Goal: Task Accomplishment & Management: Manage account settings

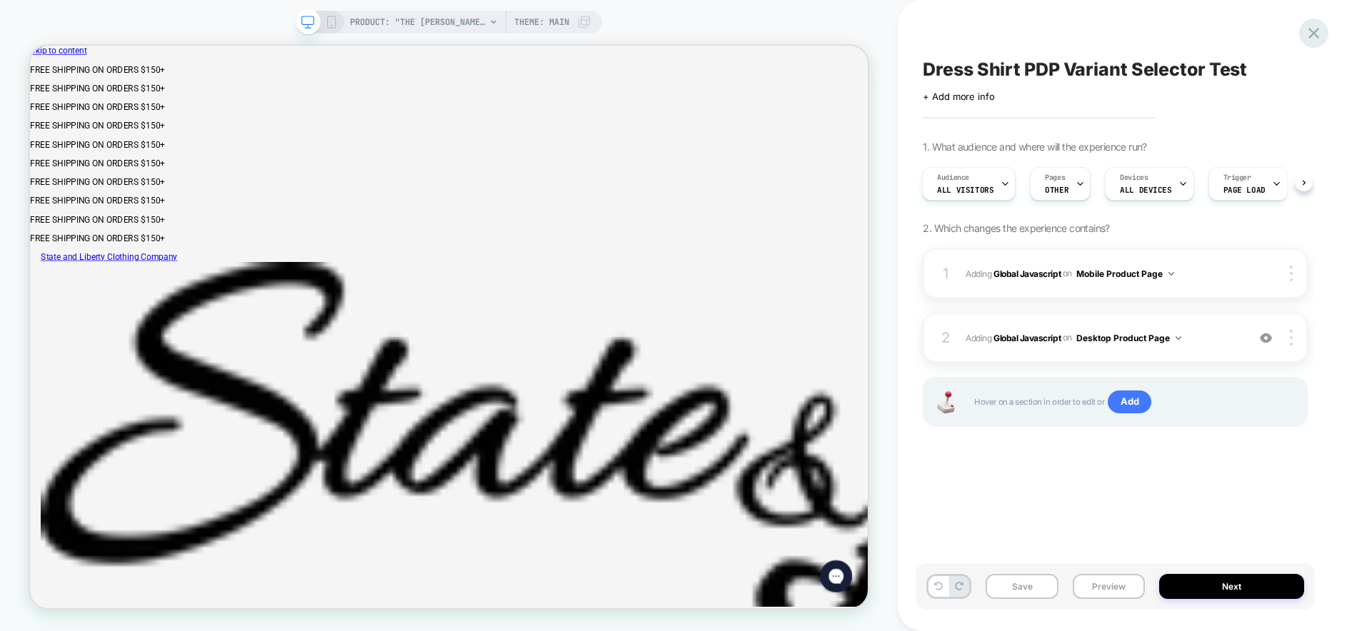
click at [1311, 32] on icon at bounding box center [1313, 33] width 19 height 19
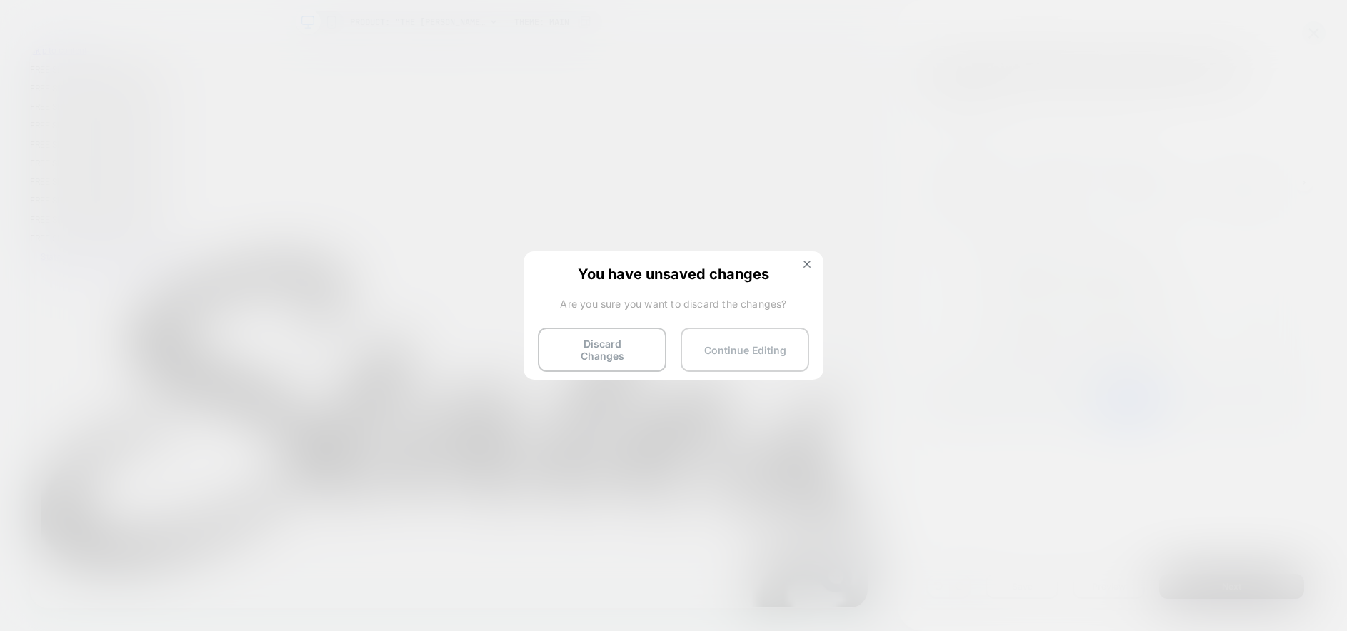
click at [715, 344] on button "Continue Editing" at bounding box center [745, 350] width 129 height 44
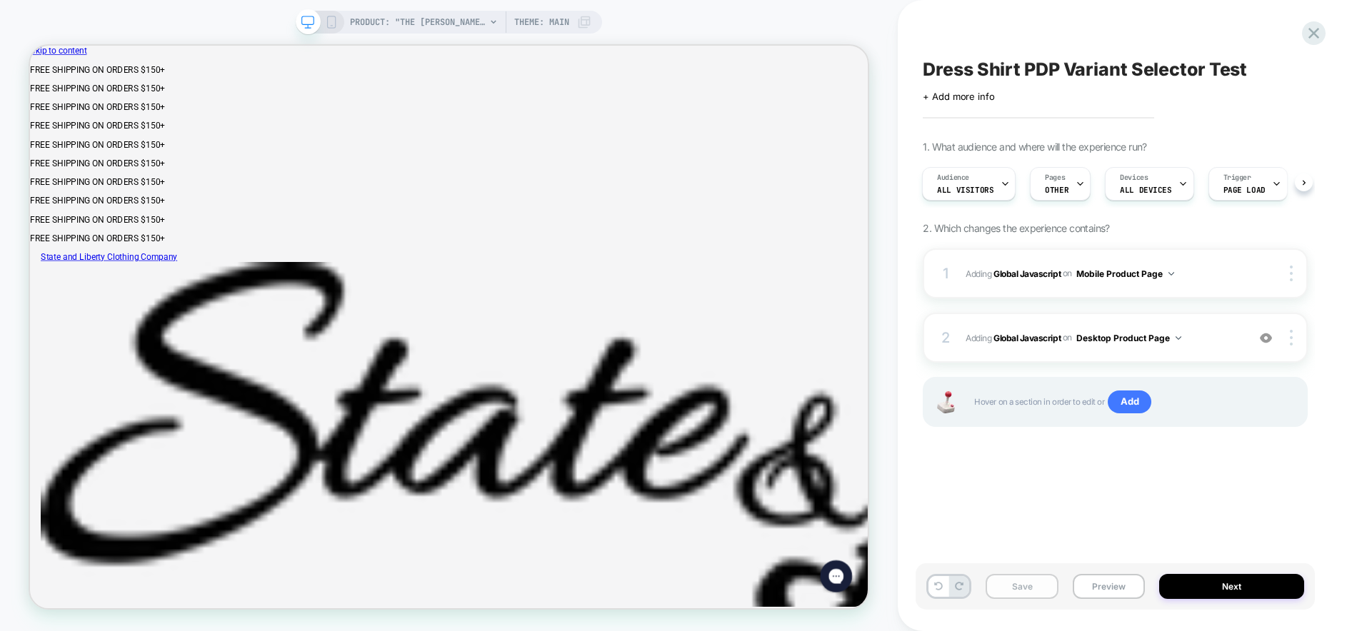
click at [1025, 585] on button "Save" at bounding box center [1022, 586] width 72 height 25
click at [1314, 29] on icon at bounding box center [1313, 33] width 19 height 19
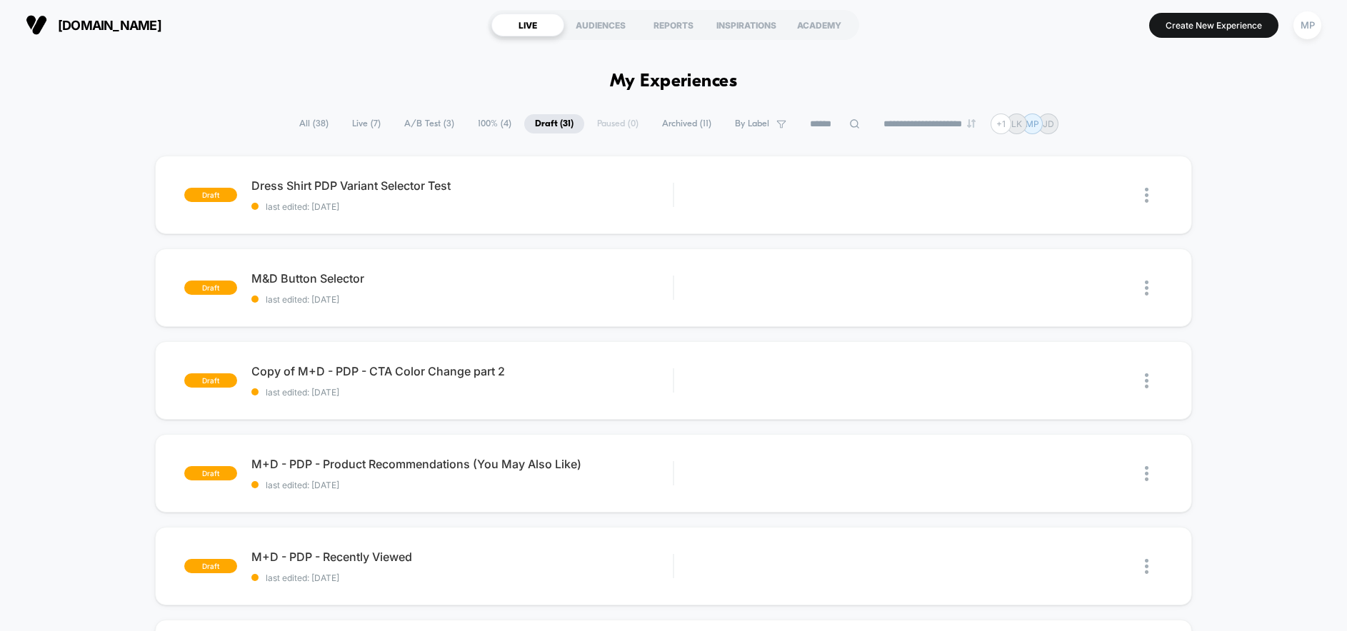
click at [413, 122] on span "A/B Test ( 3 )" at bounding box center [429, 123] width 71 height 19
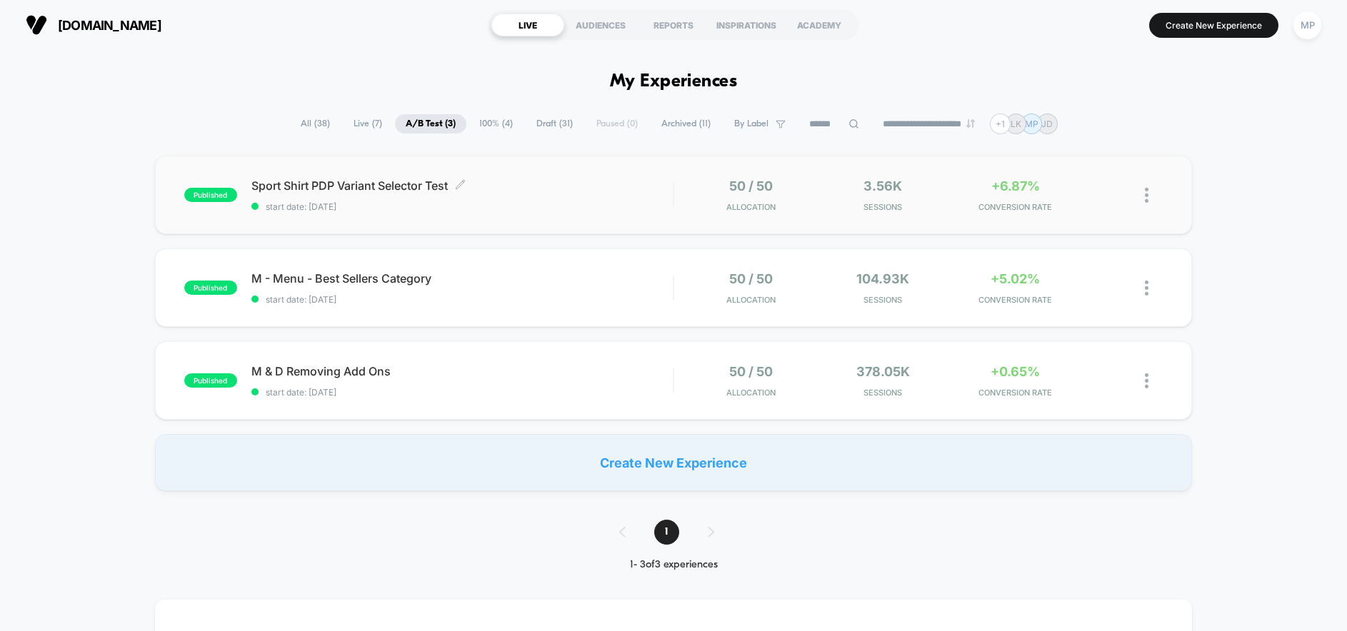
click at [585, 179] on span "Sport Shirt PDP Variant Selector Test Click to edit experience details" at bounding box center [461, 186] width 421 height 14
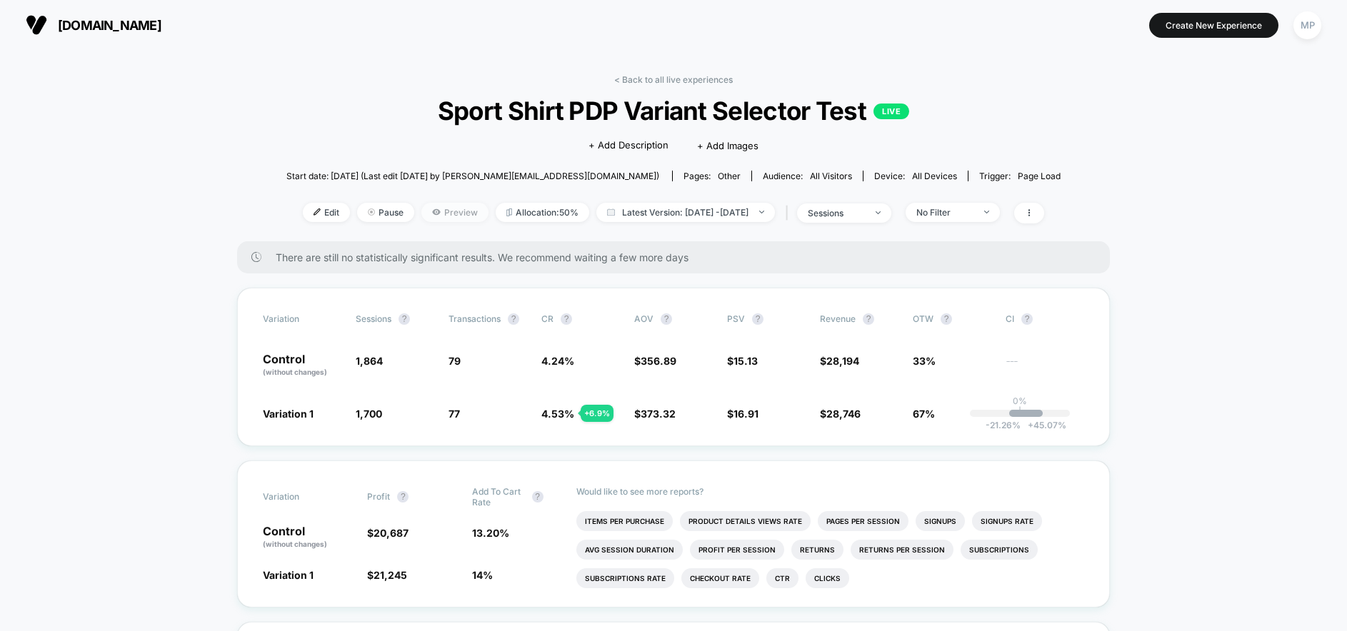
click at [421, 206] on span "Preview" at bounding box center [454, 212] width 67 height 19
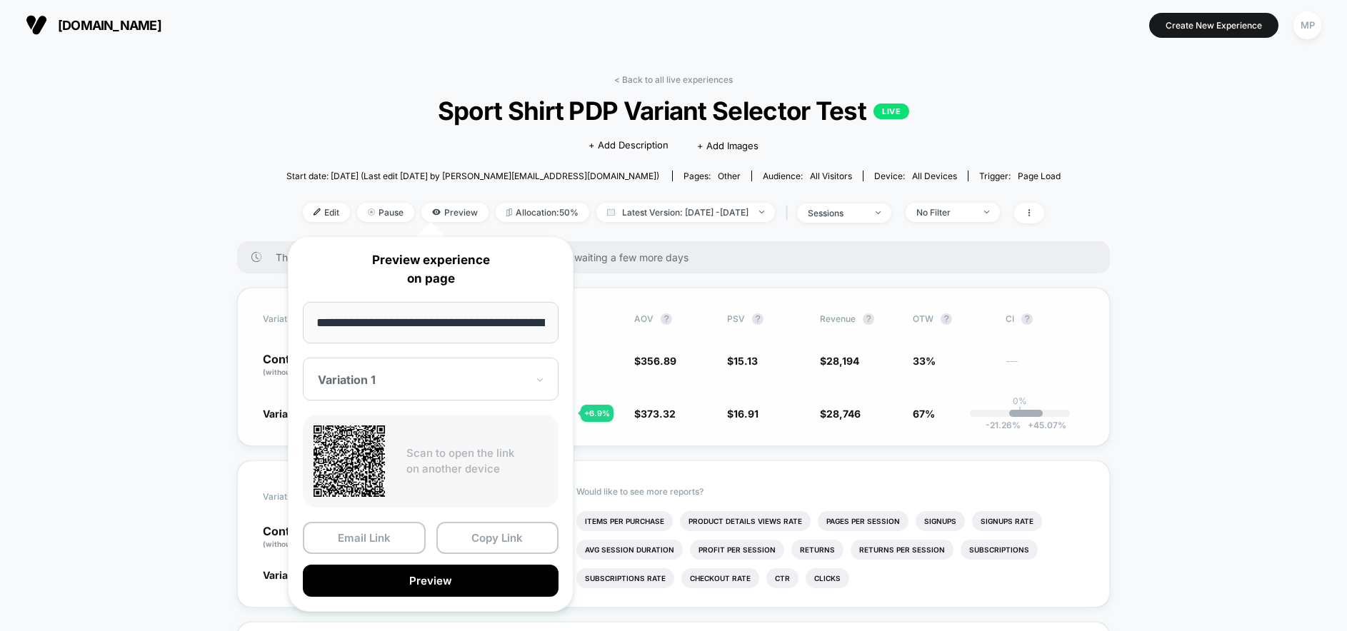
scroll to position [0, 170]
click at [438, 577] on button "Preview" at bounding box center [431, 582] width 256 height 32
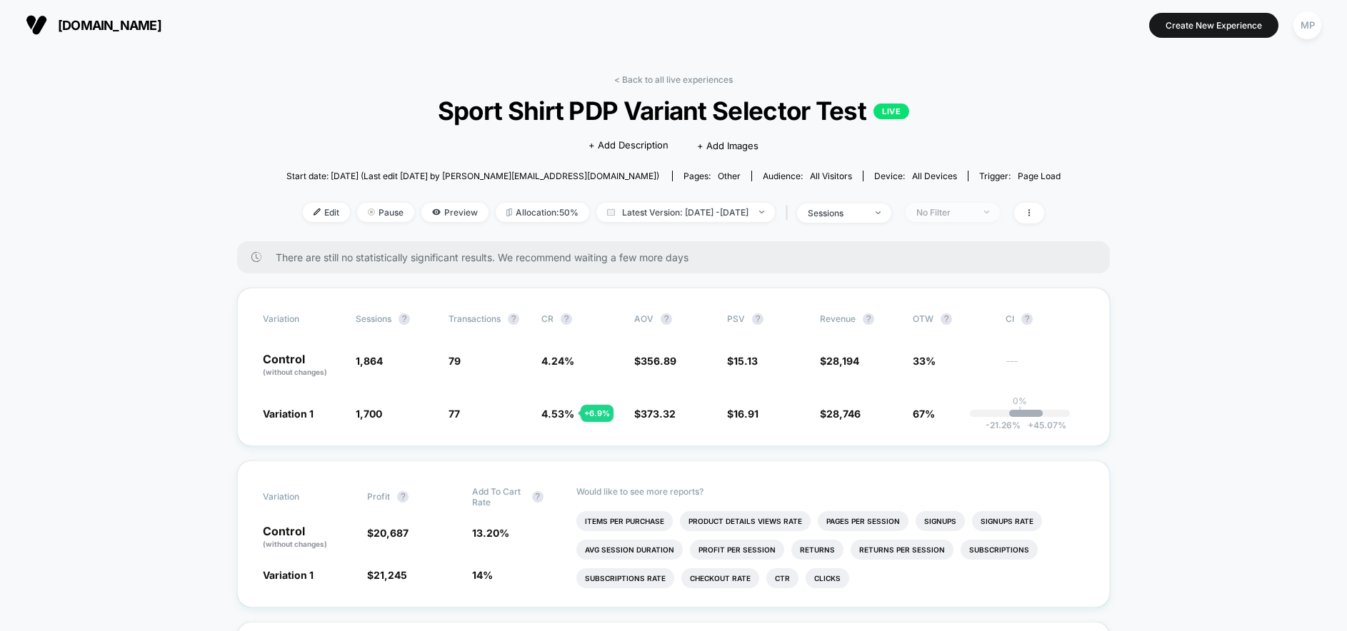
click at [966, 209] on div "No Filter" at bounding box center [944, 212] width 57 height 11
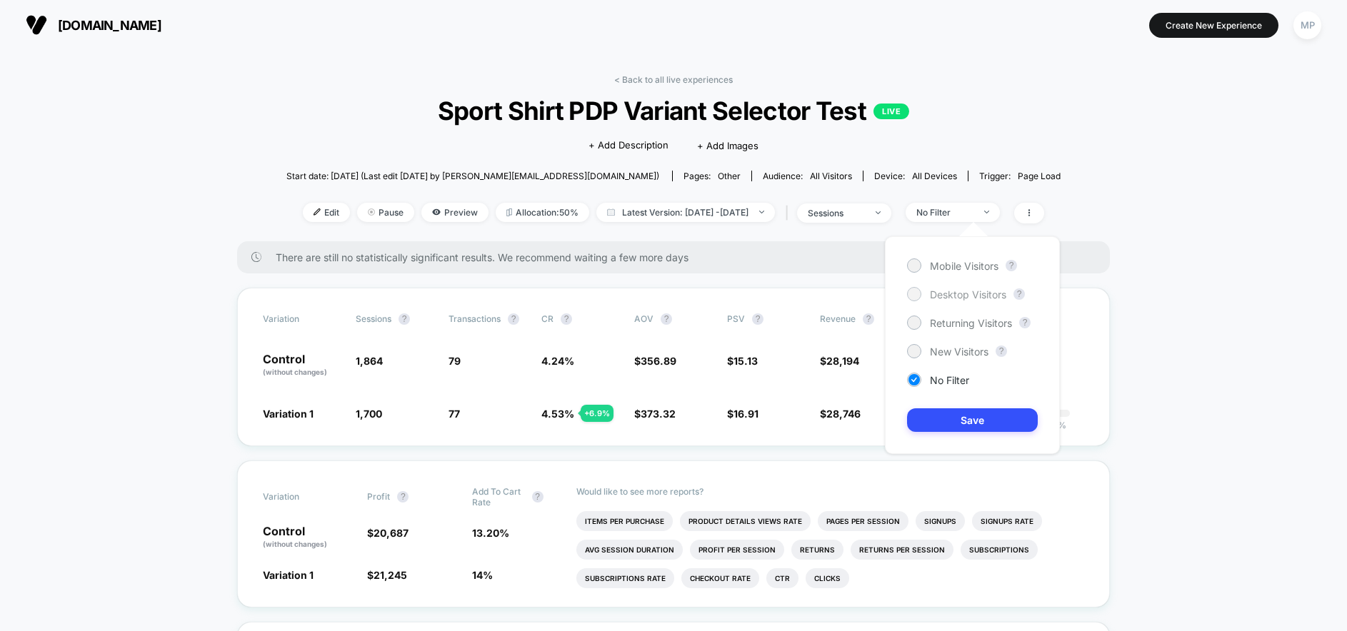
click at [954, 299] on span "Desktop Visitors" at bounding box center [968, 295] width 76 height 12
click at [961, 421] on button "Save" at bounding box center [972, 421] width 131 height 24
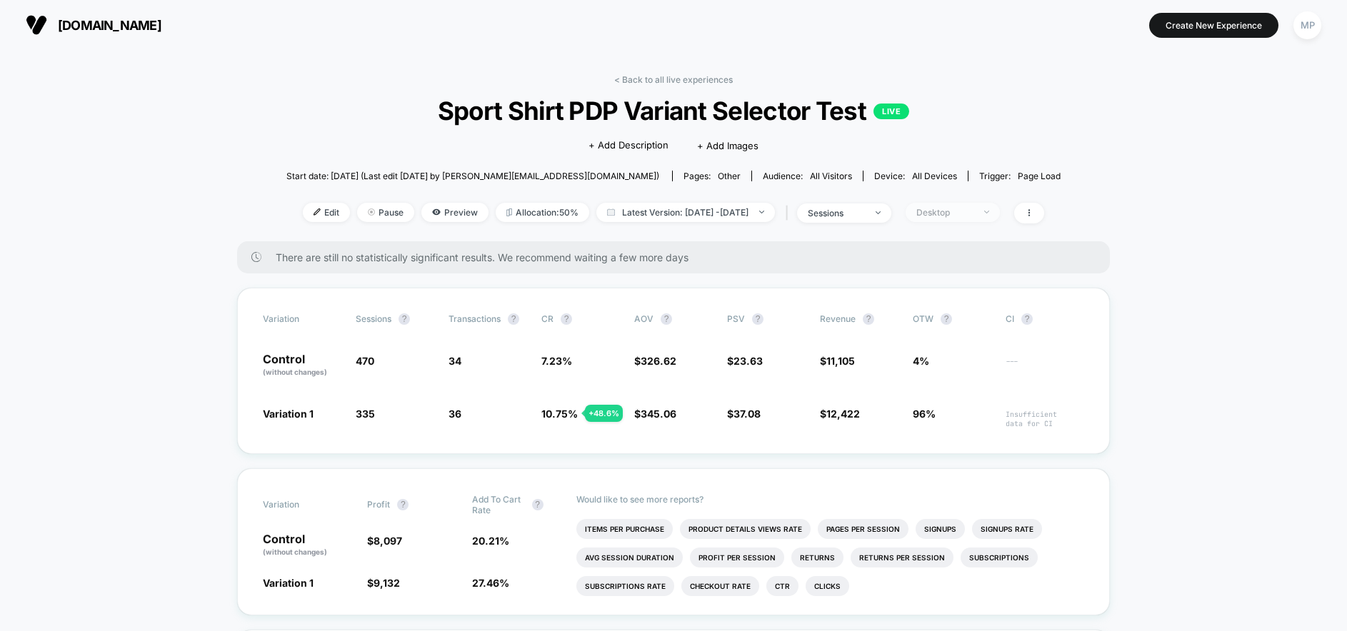
click at [974, 216] on div "Desktop" at bounding box center [944, 212] width 57 height 11
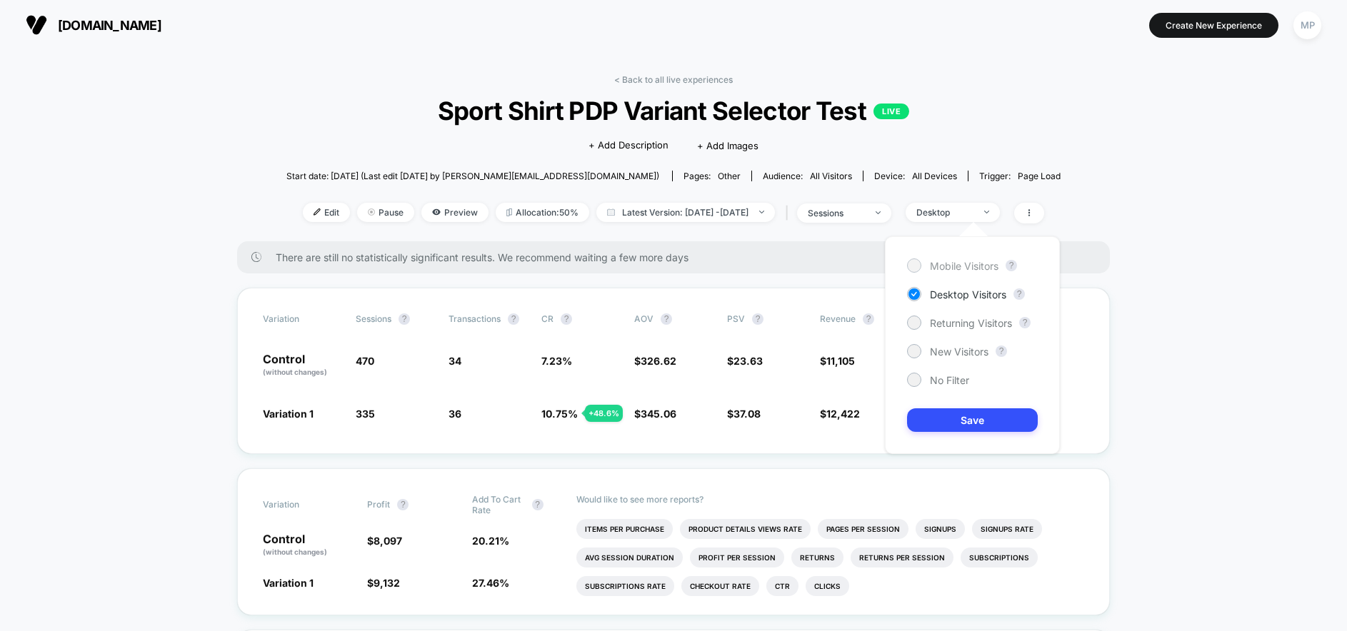
click at [979, 263] on span "Mobile Visitors" at bounding box center [964, 266] width 69 height 12
click at [979, 415] on button "Save" at bounding box center [972, 421] width 131 height 24
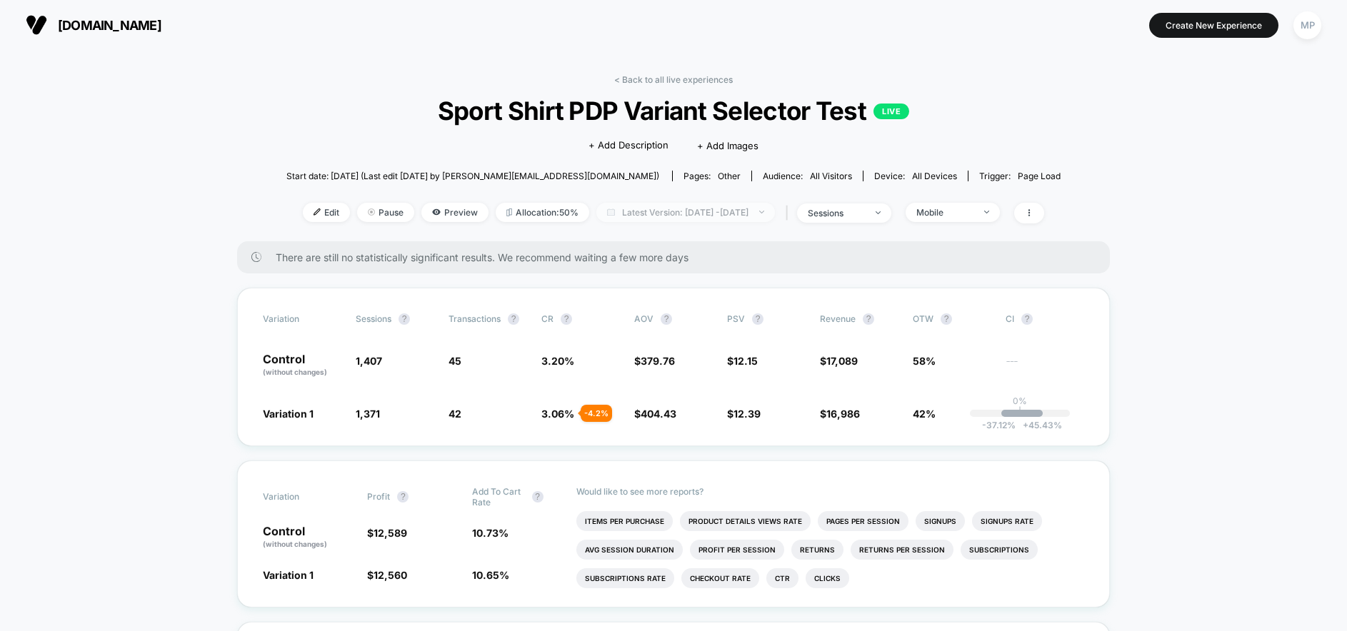
click at [657, 215] on span "Latest Version: [DATE] - [DATE]" at bounding box center [685, 212] width 179 height 19
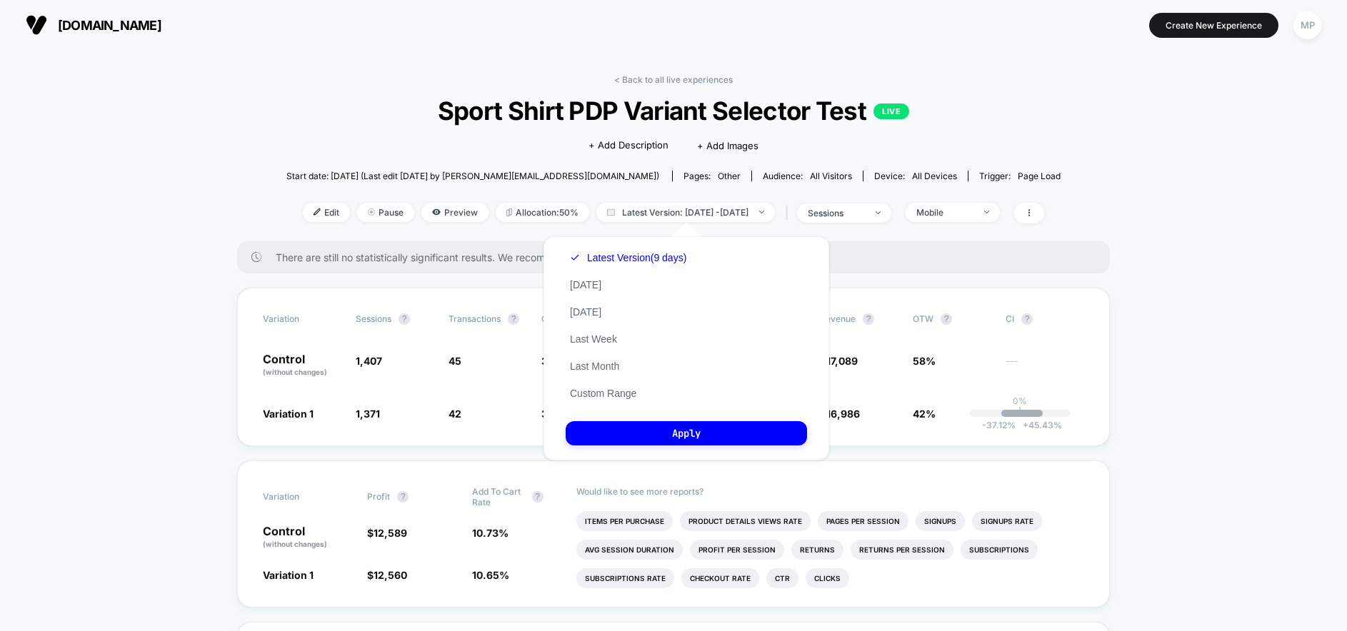
click at [619, 285] on div "Latest Version (9 days) [DATE] [DATE] Last Week Last Month Custom Range" at bounding box center [628, 325] width 125 height 163
click at [587, 284] on button "[DATE]" at bounding box center [586, 285] width 40 height 13
drag, startPoint x: 697, startPoint y: 441, endPoint x: 719, endPoint y: 439, distance: 21.5
click at [697, 441] on button "Apply" at bounding box center [686, 433] width 241 height 24
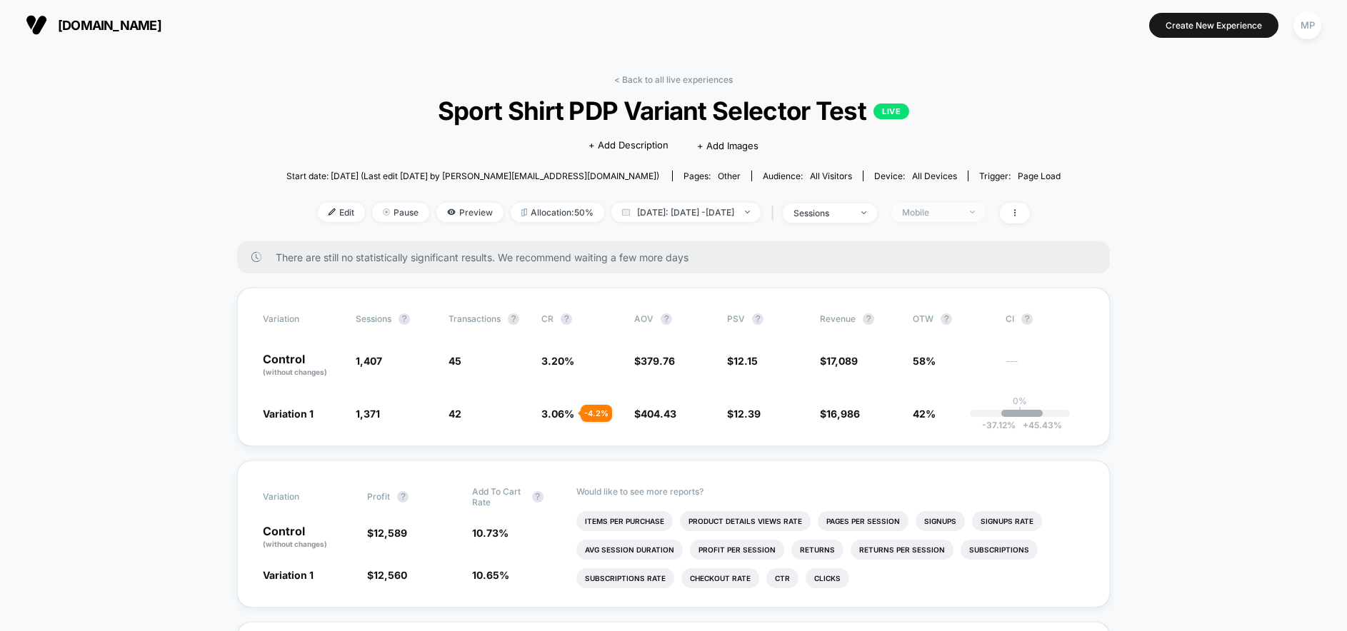
click at [959, 209] on div "Mobile" at bounding box center [930, 212] width 57 height 11
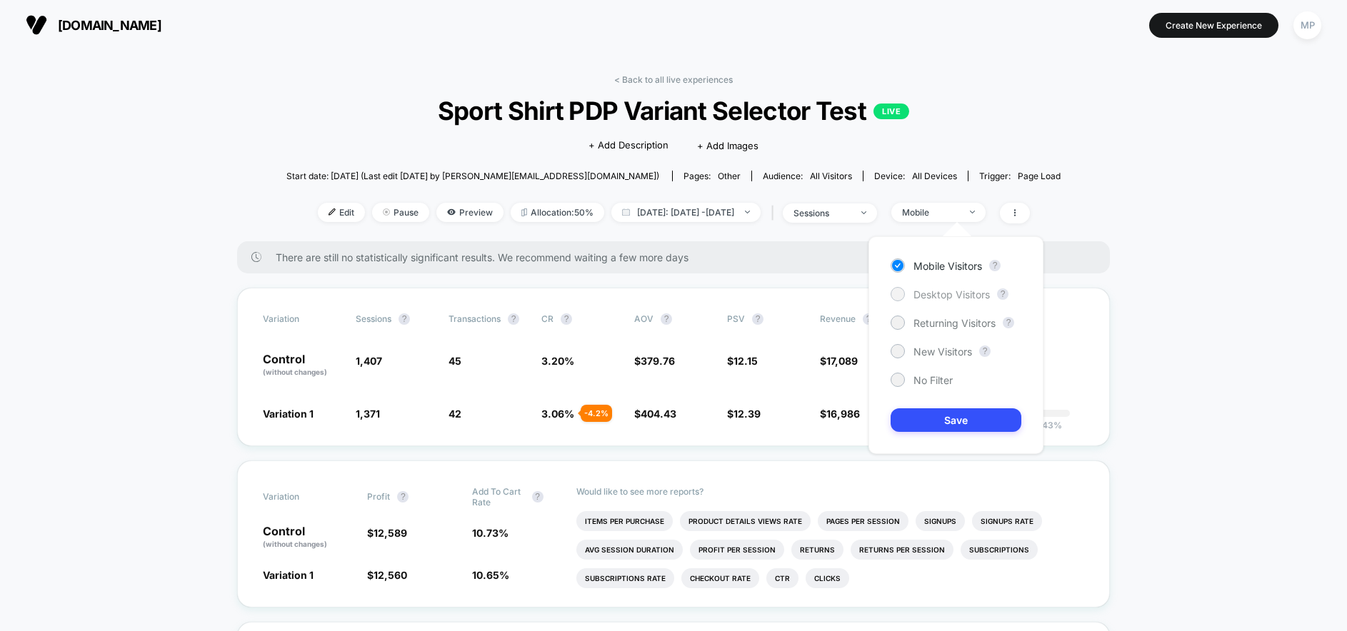
click at [963, 296] on span "Desktop Visitors" at bounding box center [952, 295] width 76 height 12
click at [949, 422] on button "Save" at bounding box center [956, 421] width 131 height 24
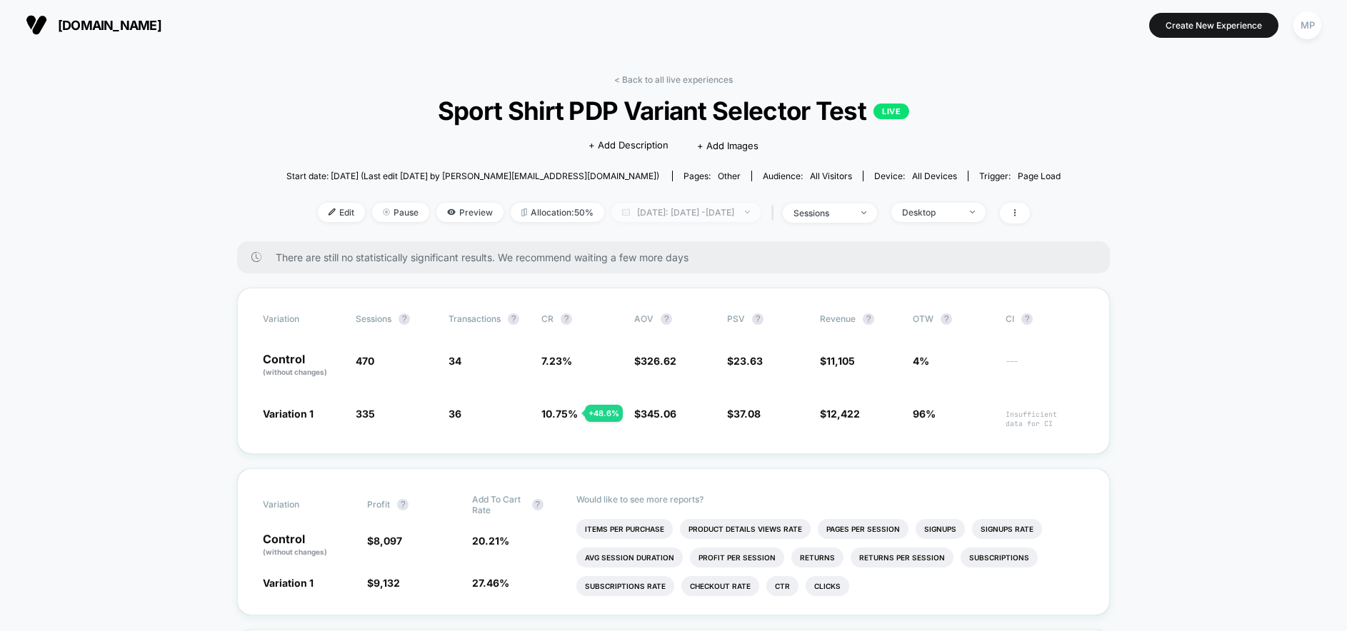
click at [661, 213] on span "[DATE]: [DATE] - [DATE]" at bounding box center [685, 212] width 149 height 19
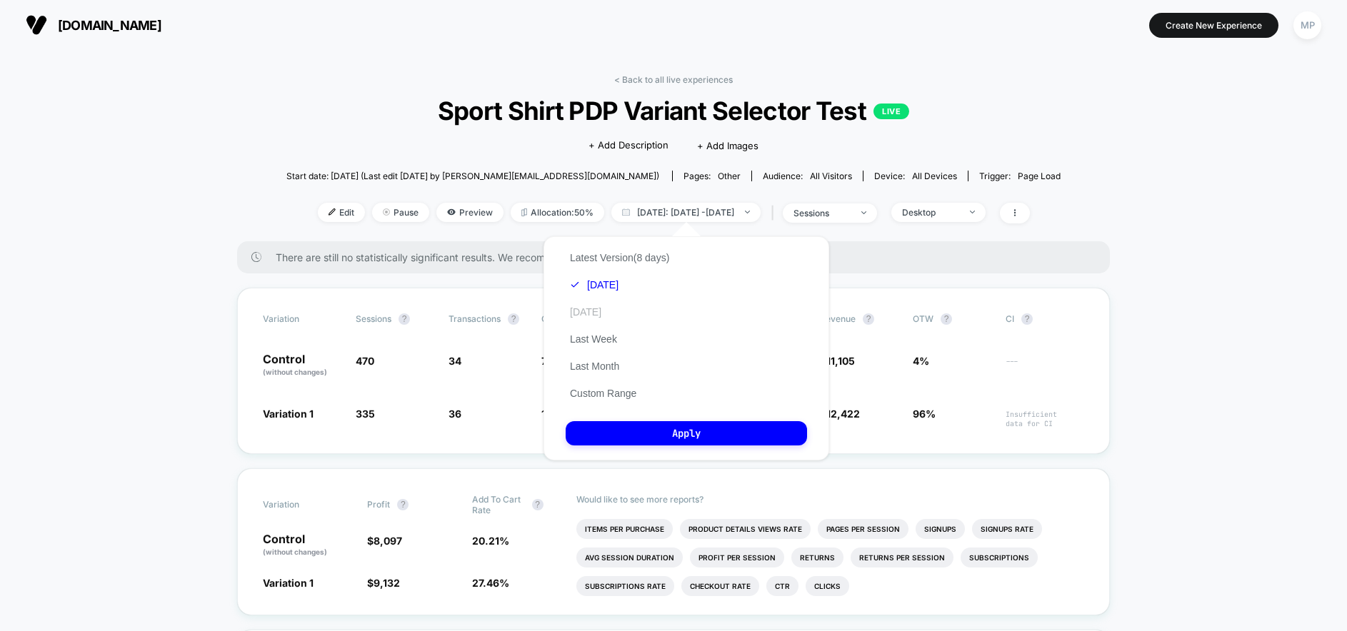
click at [605, 314] on button "[DATE]" at bounding box center [586, 312] width 40 height 13
click at [663, 429] on button "Apply" at bounding box center [686, 433] width 241 height 24
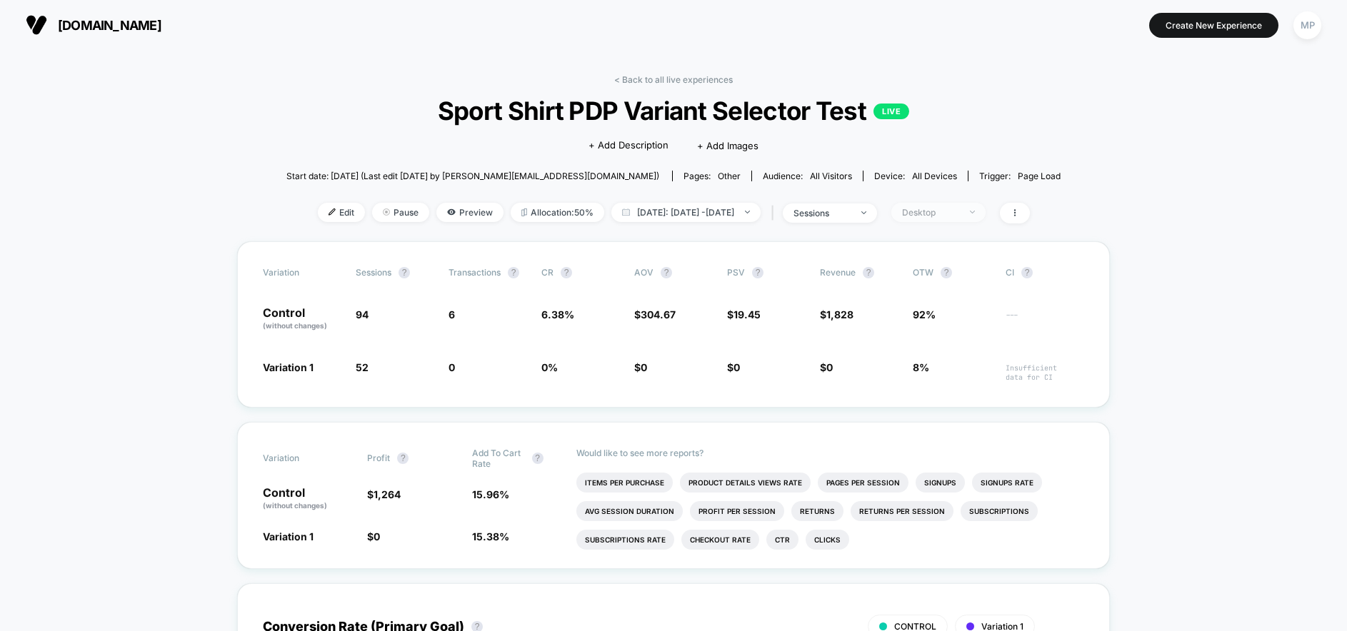
click at [959, 211] on div "Desktop" at bounding box center [930, 212] width 57 height 11
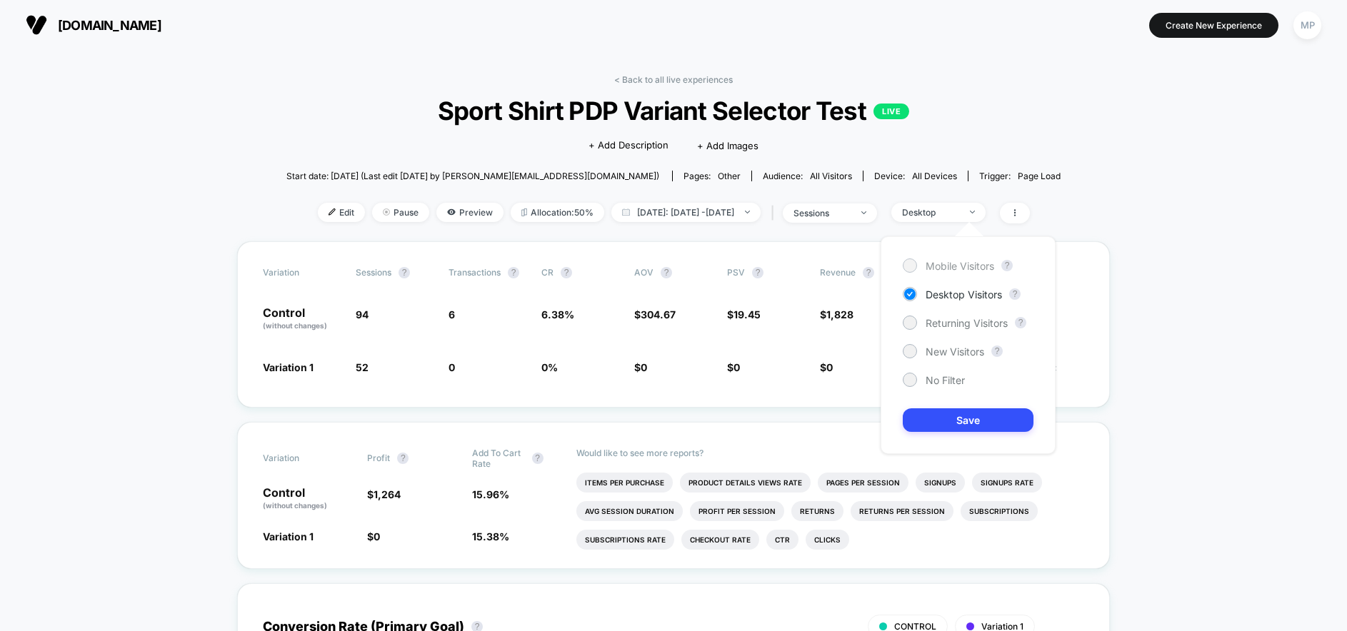
click at [944, 264] on span "Mobile Visitors" at bounding box center [960, 266] width 69 height 12
click at [953, 421] on button "Save" at bounding box center [968, 421] width 131 height 24
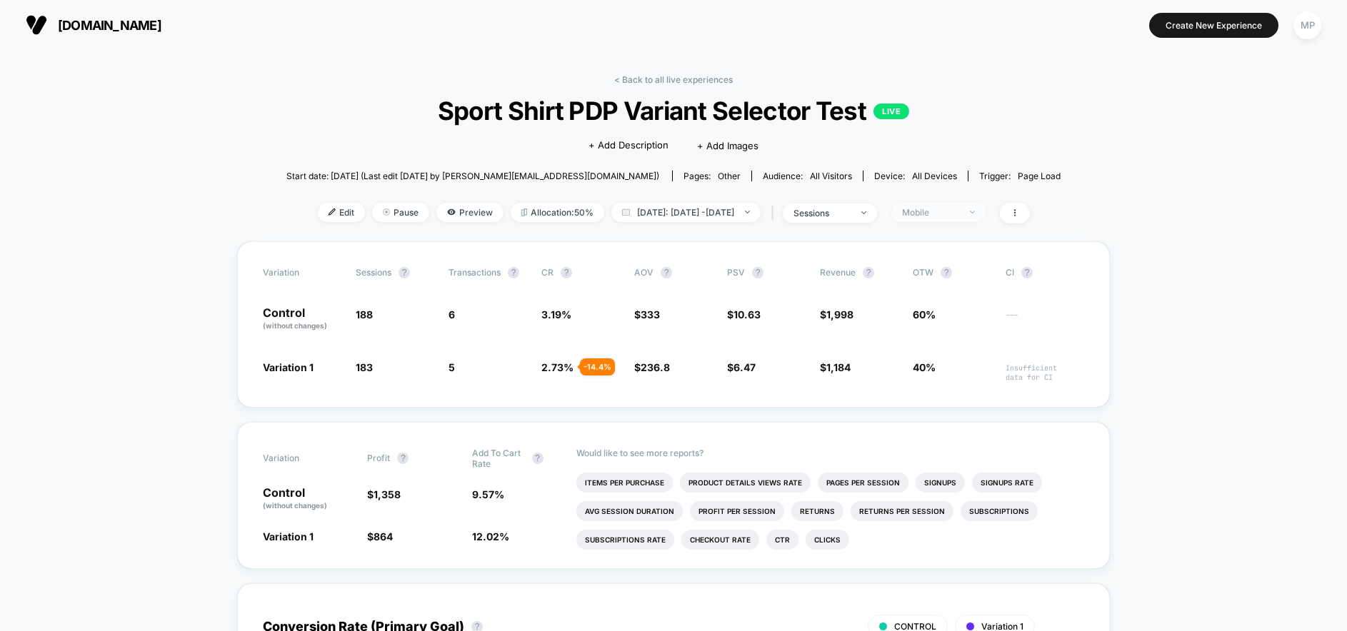
click at [986, 214] on span "Mobile" at bounding box center [938, 212] width 94 height 19
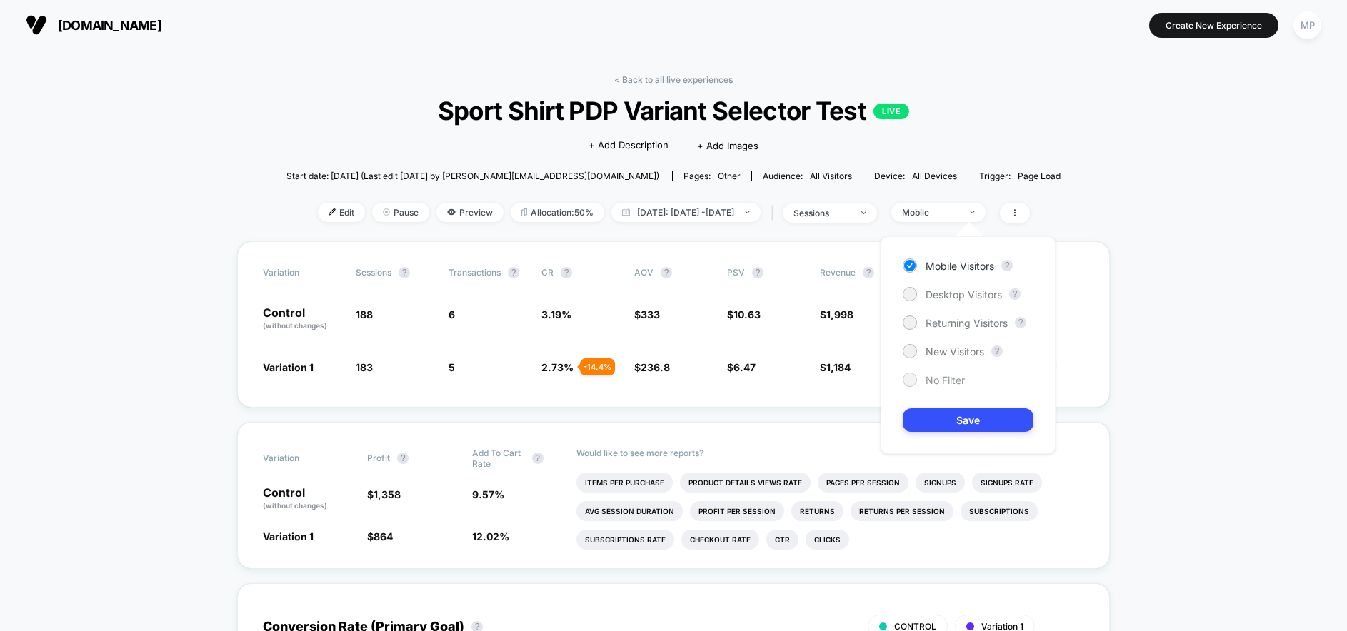
click at [955, 383] on span "No Filter" at bounding box center [945, 380] width 39 height 12
click at [964, 419] on button "Save" at bounding box center [968, 421] width 131 height 24
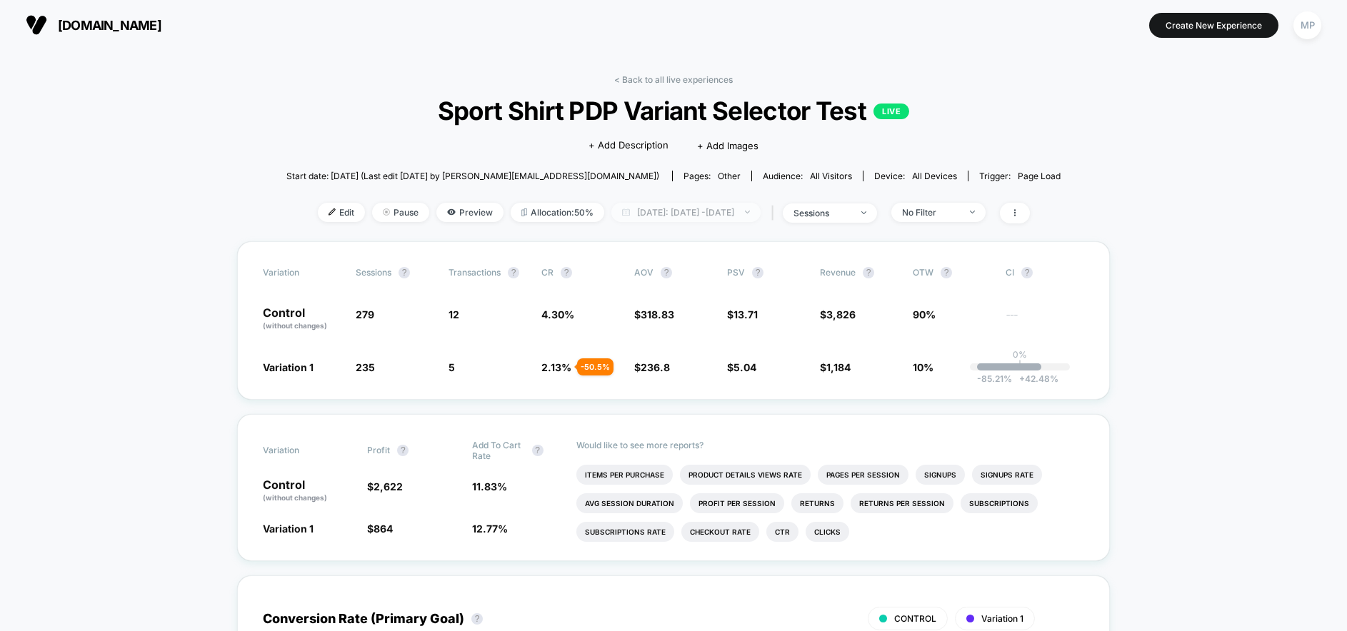
click at [689, 216] on span "[DATE]: [DATE] - [DATE]" at bounding box center [685, 212] width 149 height 19
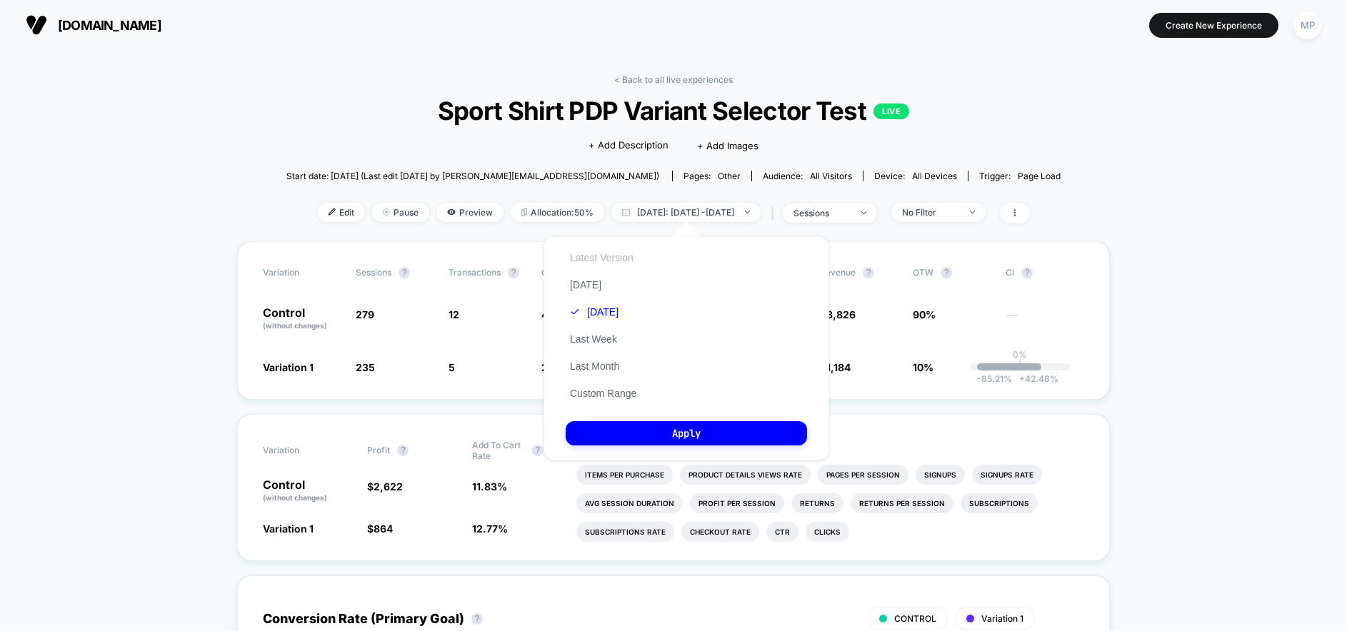
click at [617, 263] on button "Latest Version" at bounding box center [602, 257] width 72 height 13
click at [663, 426] on button "Apply" at bounding box center [686, 433] width 241 height 24
